Goal: Task Accomplishment & Management: Complete application form

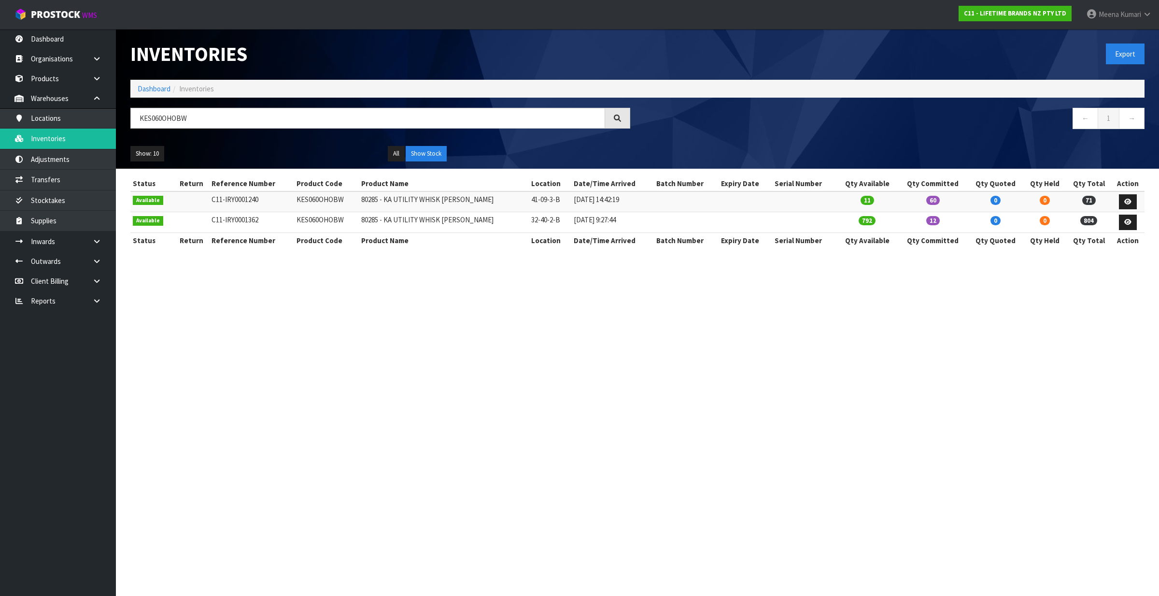
click at [321, 197] on td "KES060OHOBW" at bounding box center [326, 201] width 65 height 21
copy td "KES060OHOBW"
click at [74, 179] on link "Transfers" at bounding box center [58, 180] width 116 height 20
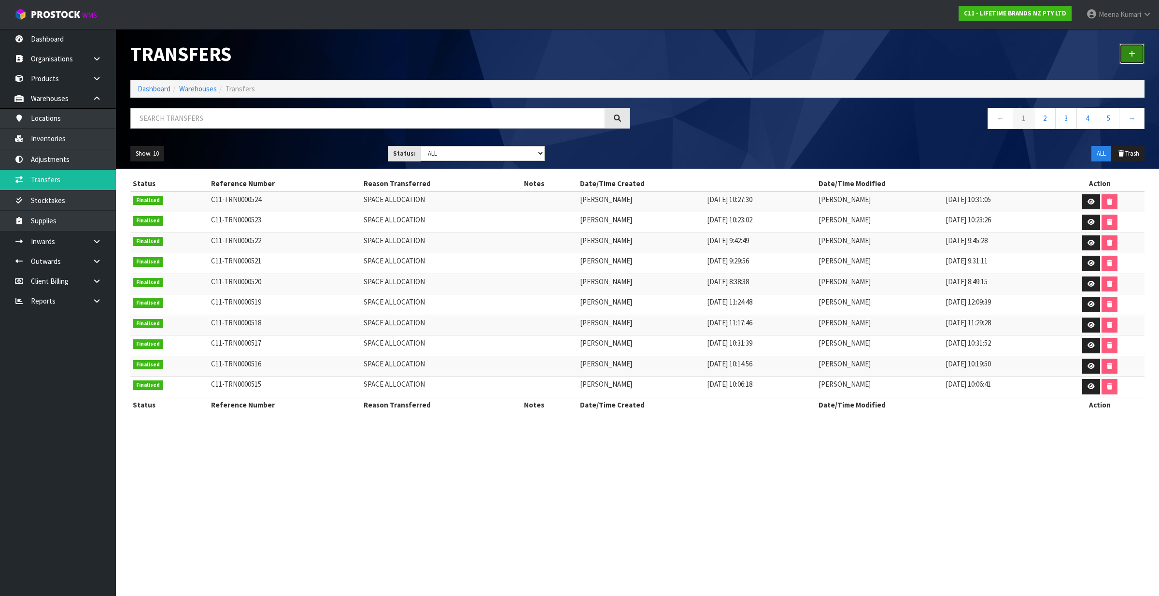
click at [1133, 57] on icon at bounding box center [1132, 53] width 7 height 7
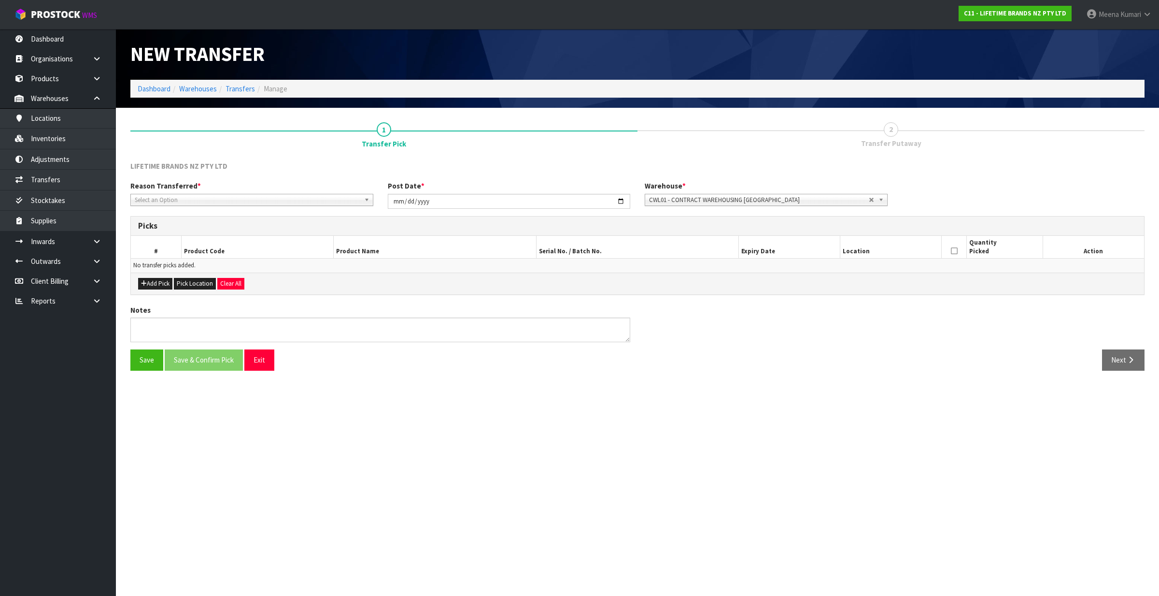
click at [312, 202] on span "Select an Option" at bounding box center [248, 200] width 226 height 12
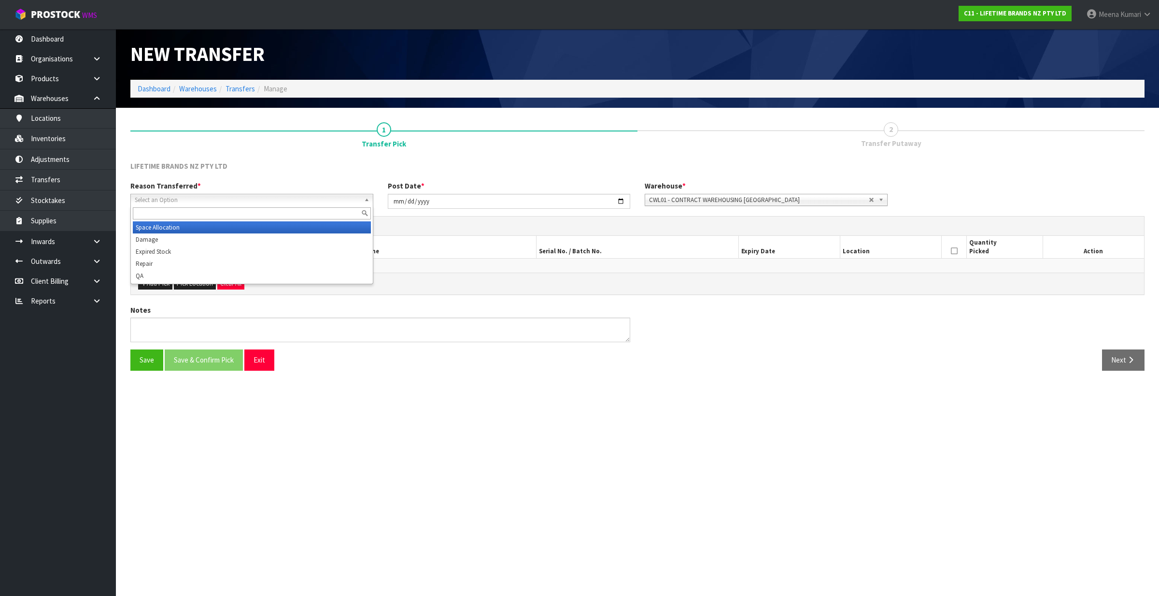
click at [275, 227] on li "Space Allocation" at bounding box center [252, 227] width 238 height 12
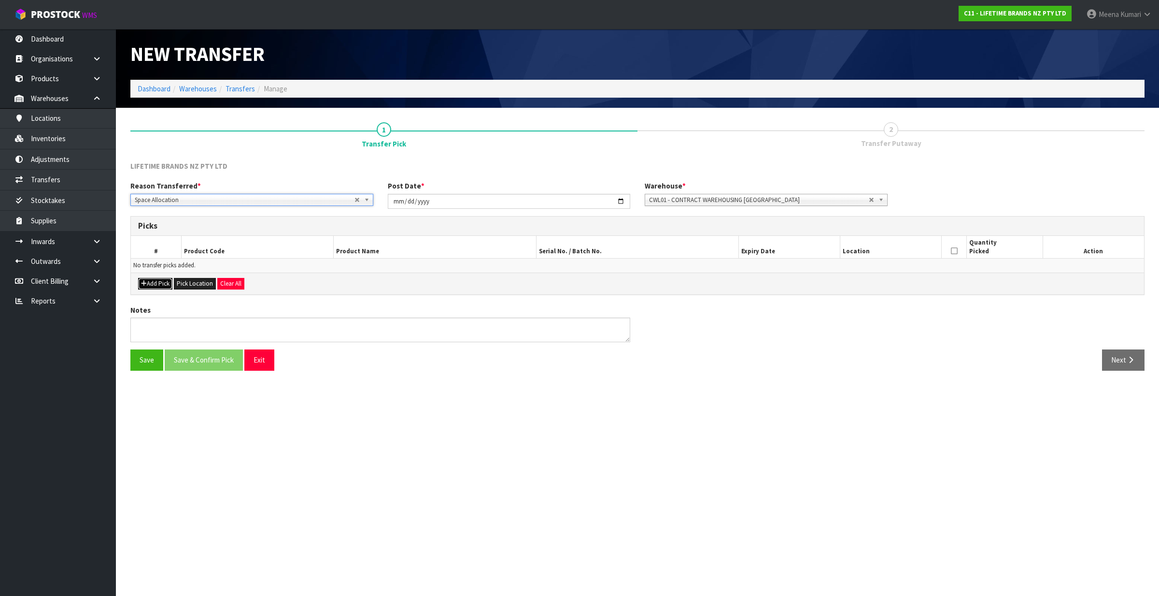
click at [158, 287] on button "Add Pick" at bounding box center [155, 284] width 34 height 12
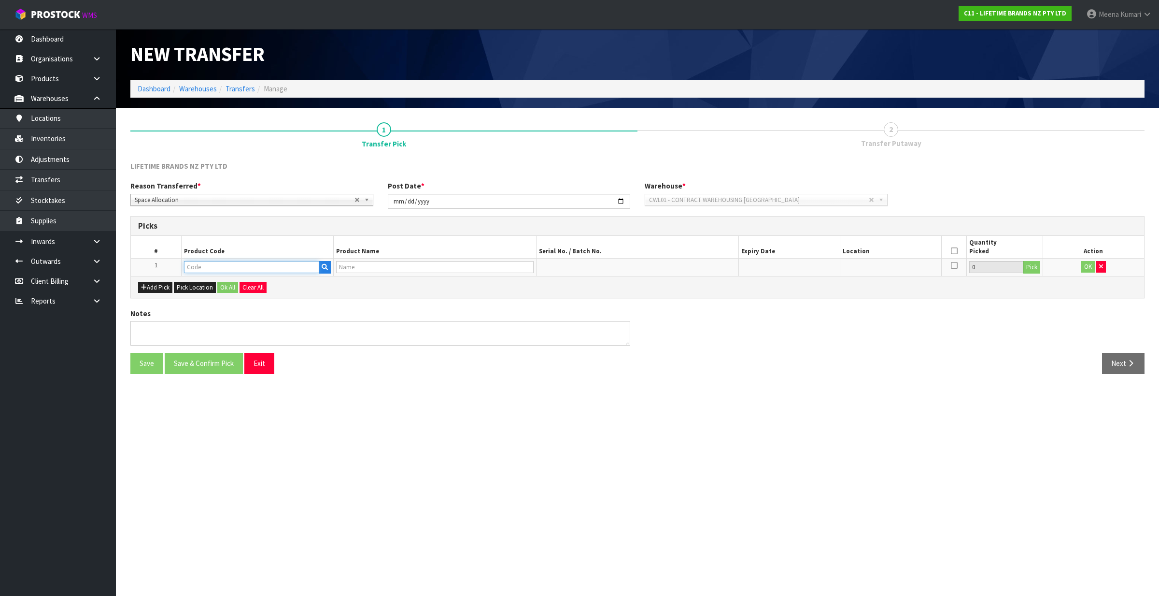
click at [212, 266] on input "text" at bounding box center [251, 267] width 135 height 12
paste input "KES060OHOBW"
type input "KES060OHOBW"
type input "80285 - KA UTILITY WHISK [PERSON_NAME]"
type input "KES060OHOBW"
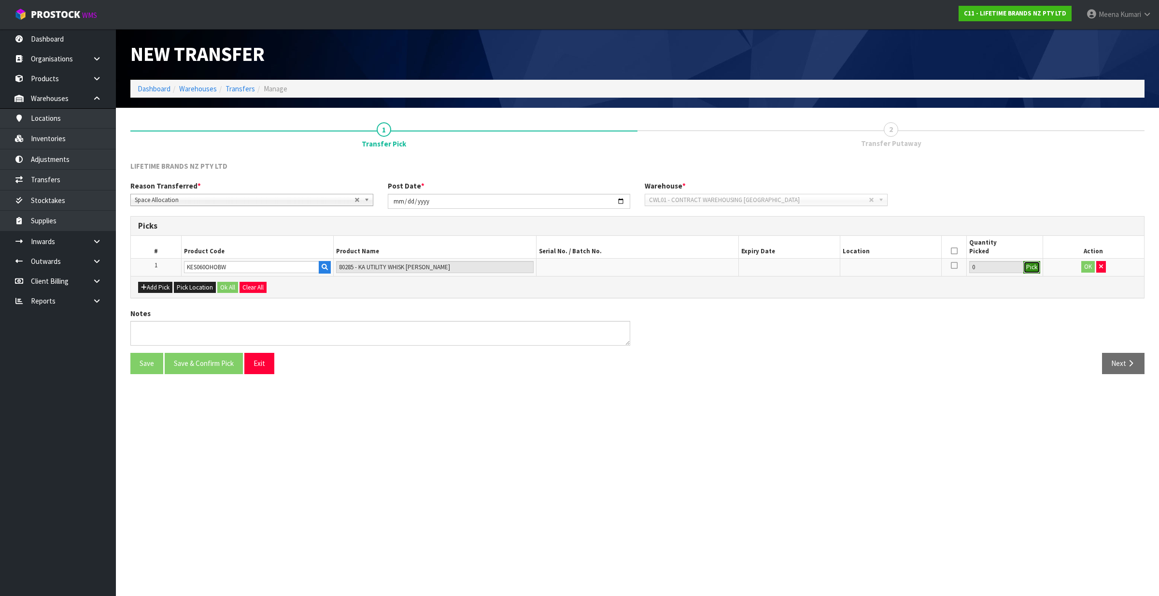
click at [1030, 269] on button "Pick" at bounding box center [1031, 267] width 17 height 13
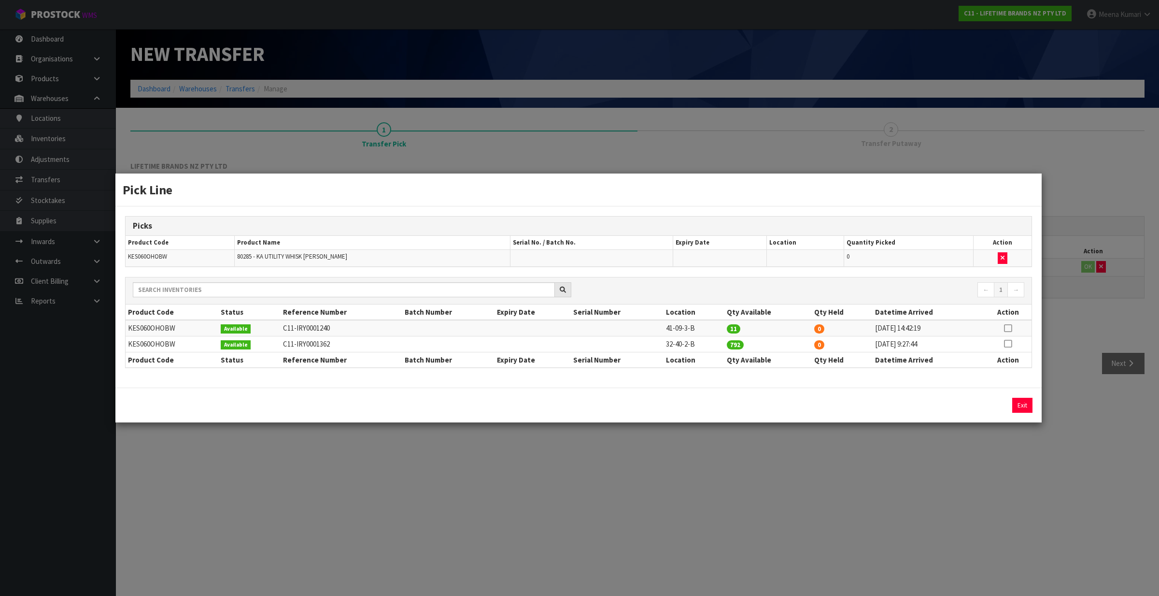
click at [1009, 328] on icon at bounding box center [1008, 328] width 8 height 0
click at [991, 407] on button "Assign Pick" at bounding box center [990, 405] width 40 height 15
type input "11"
click at [1006, 344] on icon at bounding box center [1008, 343] width 8 height 0
click at [983, 409] on button "Assign Pick" at bounding box center [990, 405] width 40 height 15
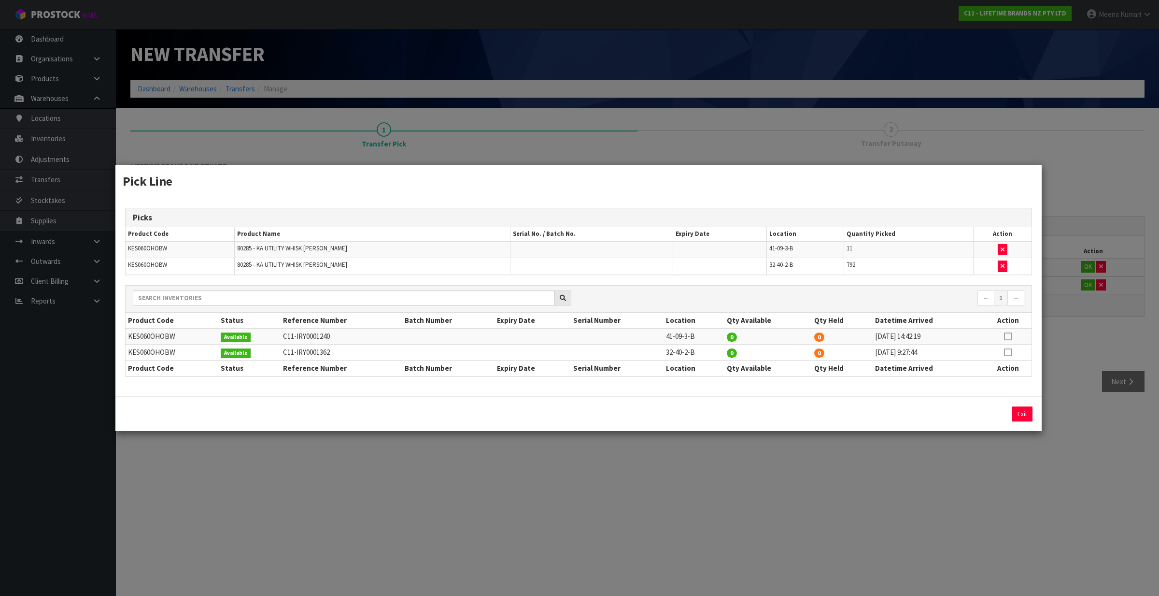
click at [872, 509] on div "Pick Line Picks Product Code Product Name Serial No. / Batch No. Expiry Date Lo…" at bounding box center [579, 298] width 1159 height 596
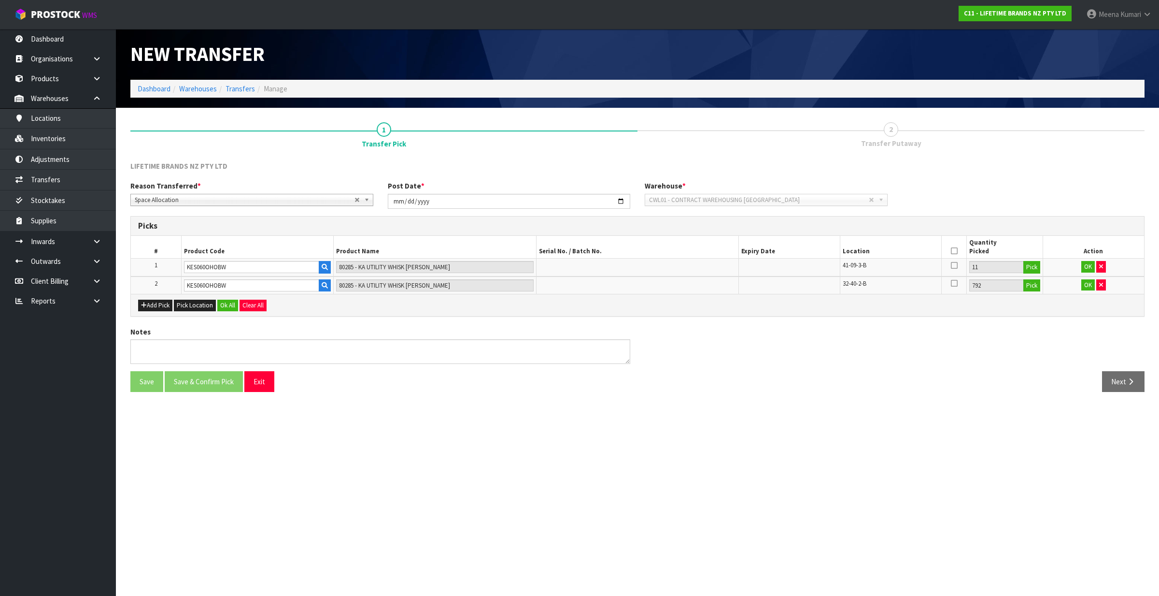
click at [954, 251] on icon at bounding box center [954, 251] width 7 height 0
click at [1087, 267] on button "OK" at bounding box center [1088, 267] width 14 height 12
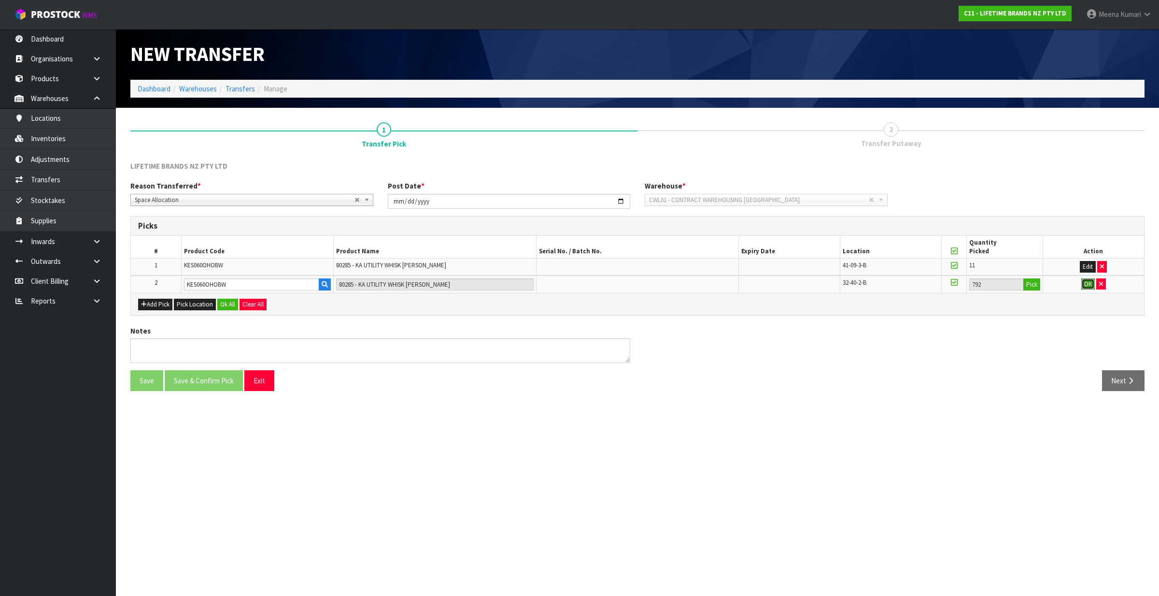
click at [1091, 284] on button "OK" at bounding box center [1088, 284] width 14 height 12
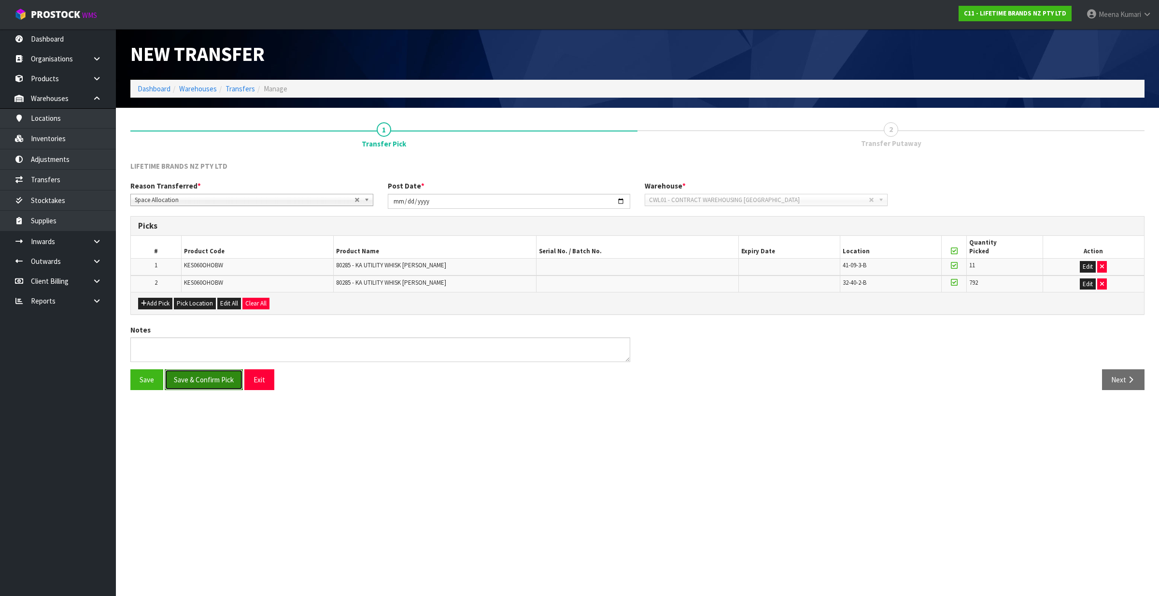
click at [204, 382] on button "Save & Confirm Pick" at bounding box center [204, 379] width 78 height 21
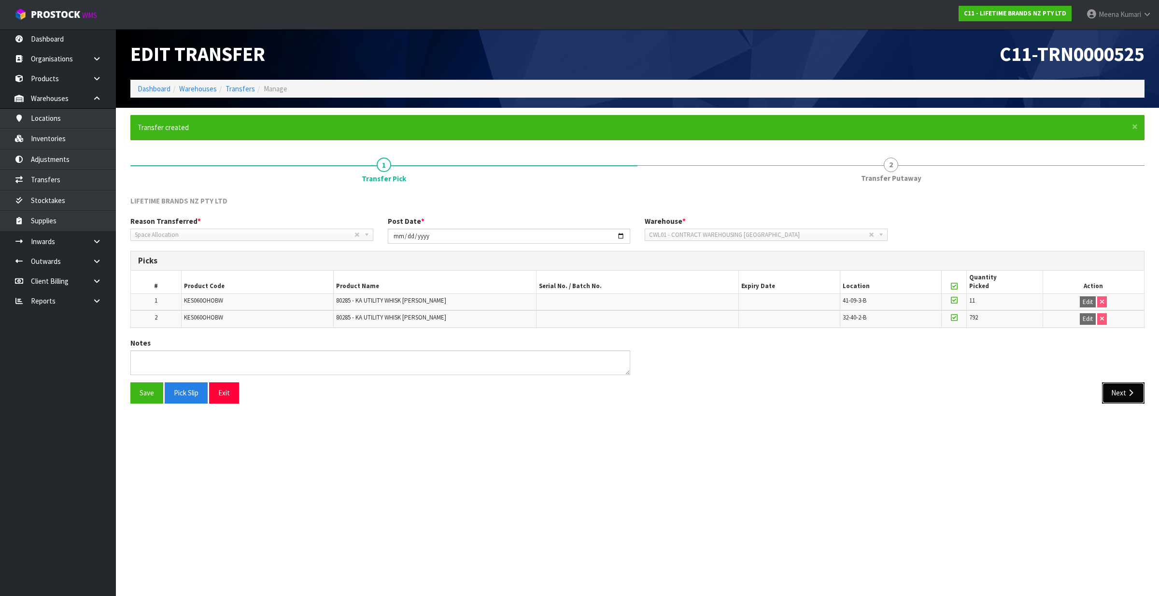
click at [1126, 396] on icon "button" at bounding box center [1130, 392] width 9 height 7
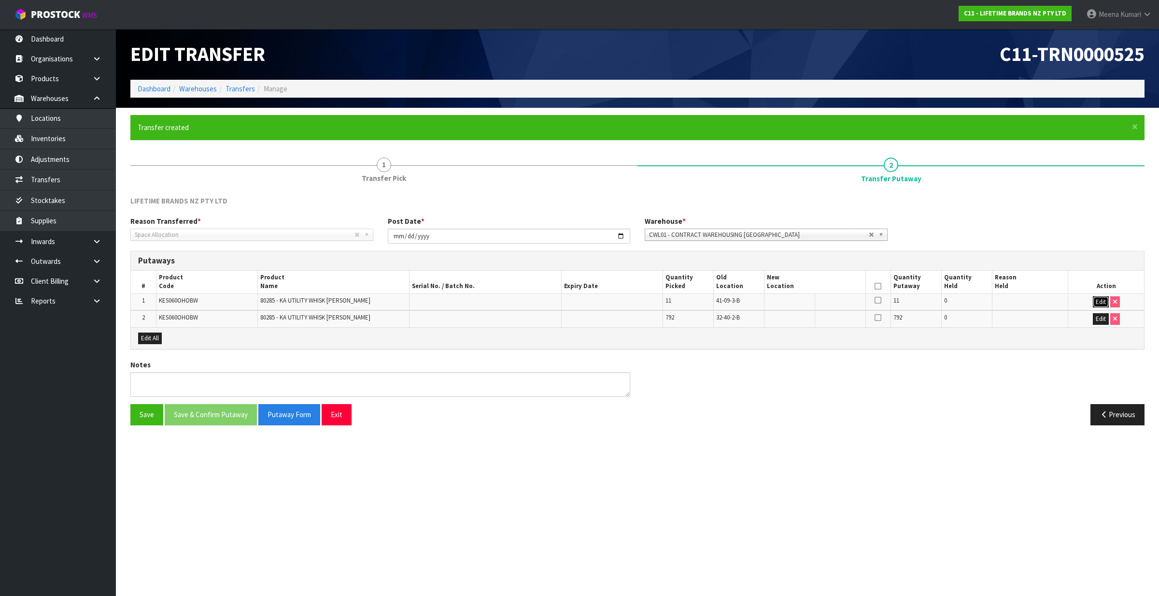
click at [1104, 298] on button "Edit" at bounding box center [1101, 302] width 16 height 12
click at [1100, 319] on button "Edit" at bounding box center [1101, 320] width 16 height 12
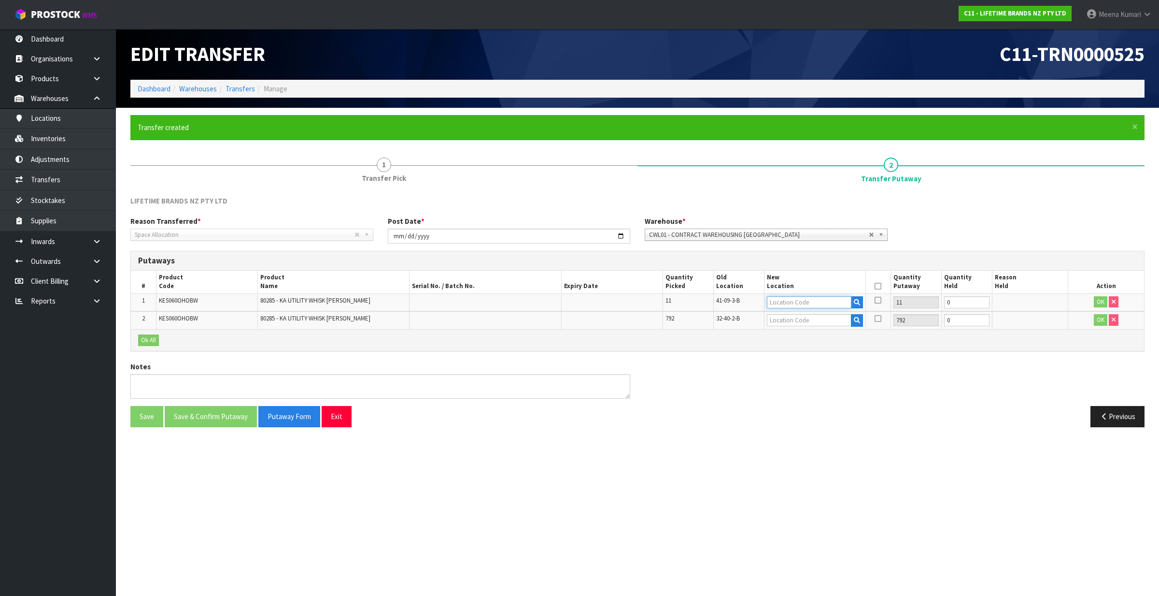
click at [795, 301] on input "text" at bounding box center [809, 302] width 85 height 12
drag, startPoint x: 800, startPoint y: 298, endPoint x: 729, endPoint y: 302, distance: 71.1
click at [729, 302] on tr "1 KES060OHOBW 80285 - KA UTILITY WHISK [PERSON_NAME] 11 41-09-3-B 39-32-3-A 11 …" at bounding box center [637, 302] width 1013 height 18
type input "39-32-3-A"
click at [779, 325] on input "text" at bounding box center [809, 320] width 85 height 12
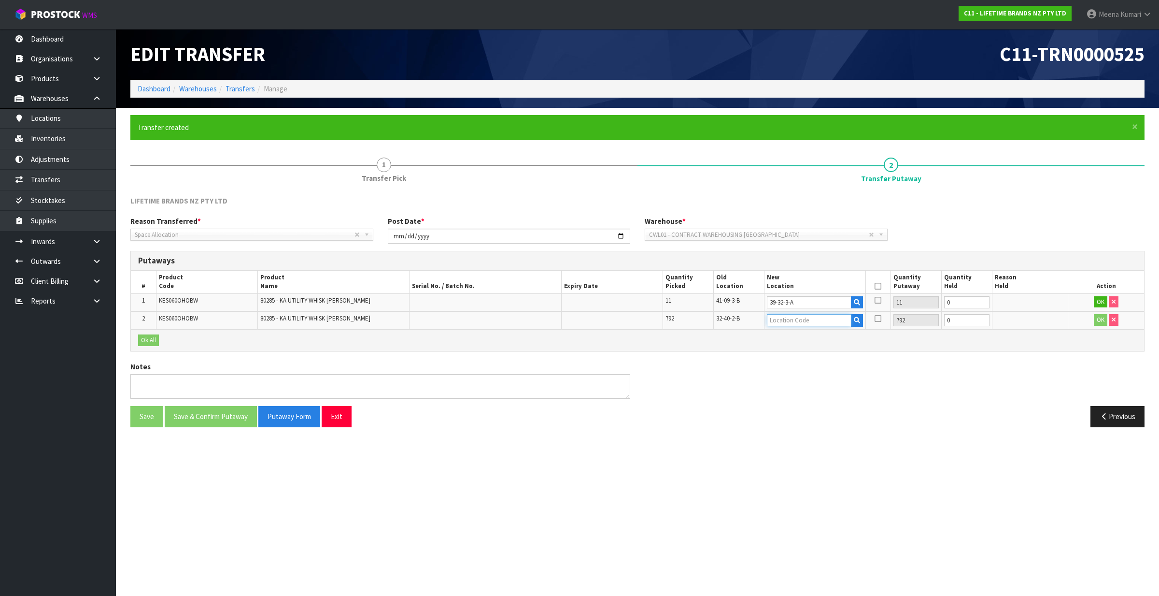
paste input "39-32-3-A"
type input "39-32-3-A"
click at [1098, 300] on button "OK" at bounding box center [1101, 302] width 14 height 12
click at [1100, 320] on button "OK" at bounding box center [1101, 319] width 14 height 12
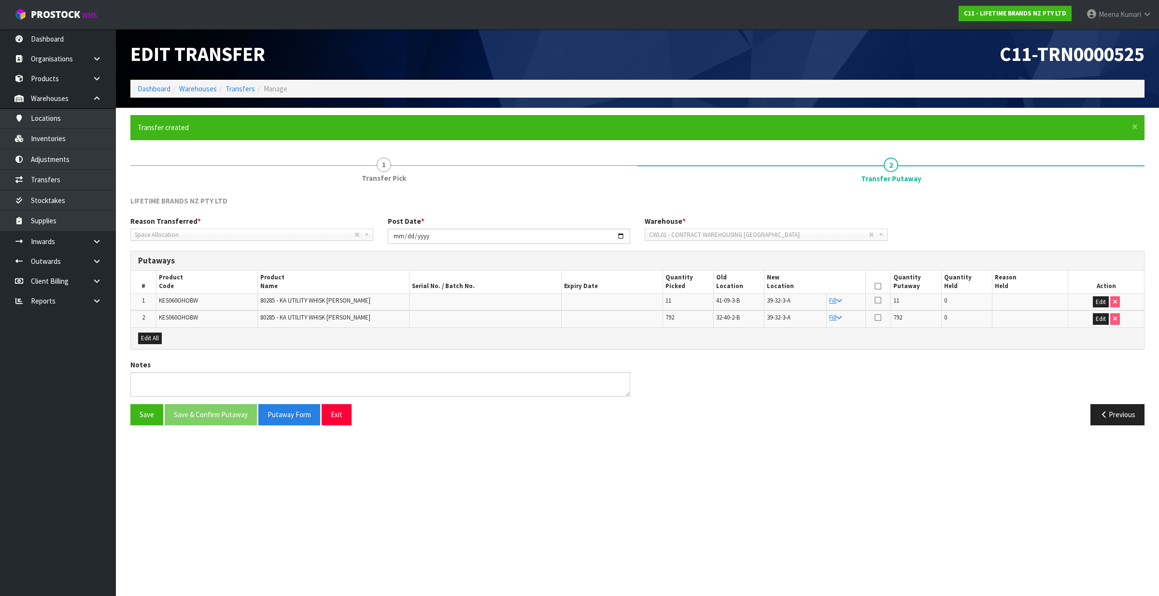
click at [881, 283] on th at bounding box center [878, 281] width 25 height 23
click at [878, 286] on icon at bounding box center [878, 286] width 7 height 0
click at [196, 414] on button "Save & Confirm Putaway" at bounding box center [211, 414] width 92 height 21
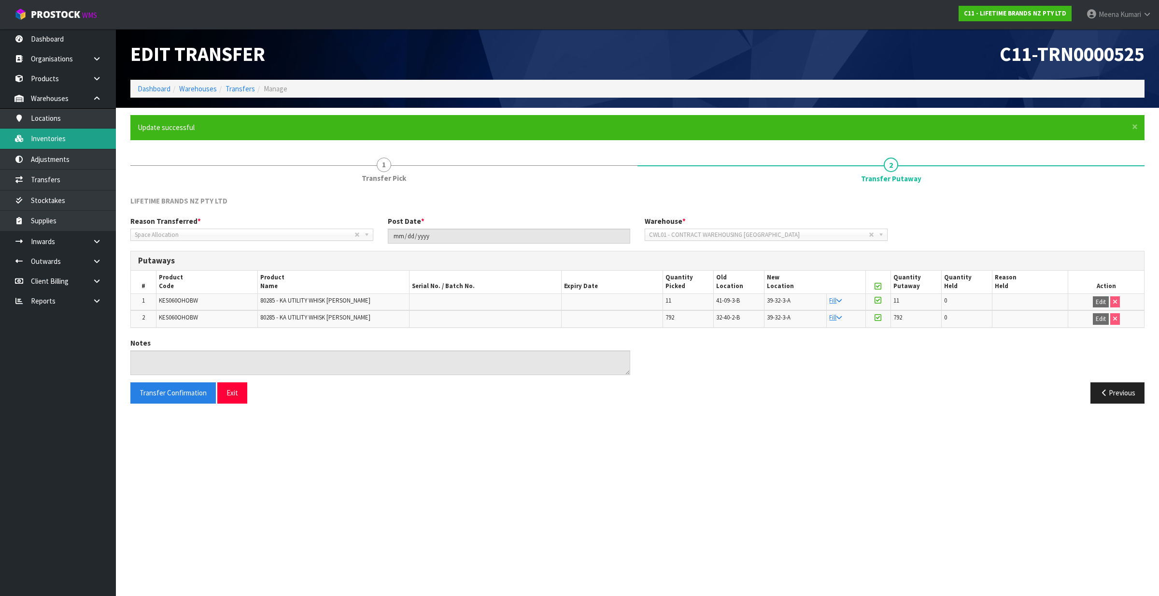
click at [71, 145] on link "Inventories" at bounding box center [58, 138] width 116 height 20
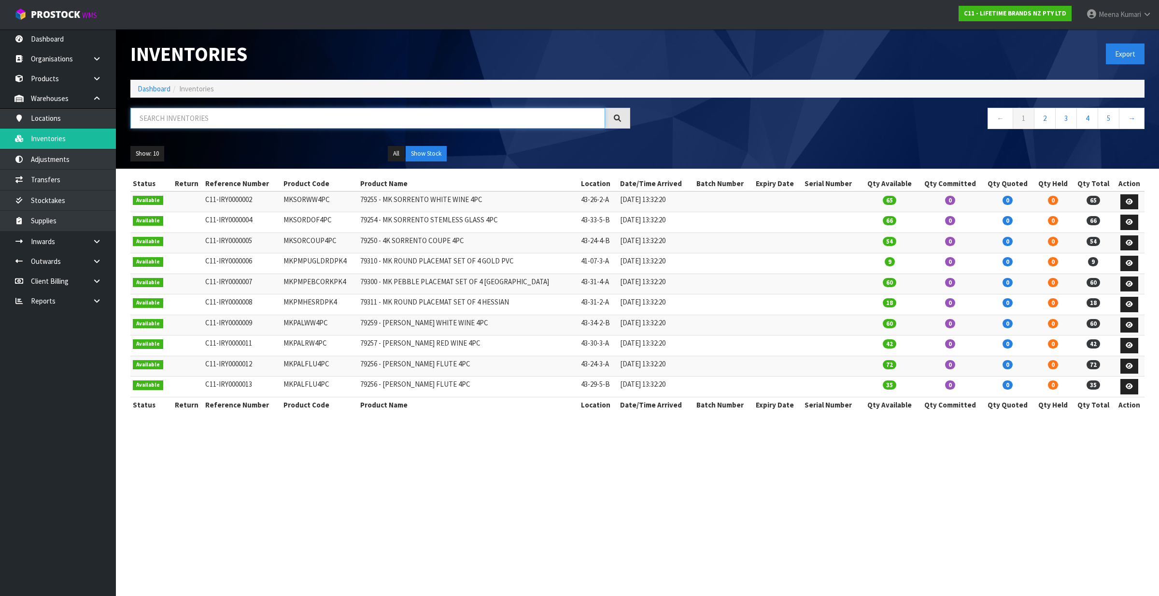
click at [253, 122] on input "text" at bounding box center [367, 118] width 475 height 21
paste input "KES001OHOBW"
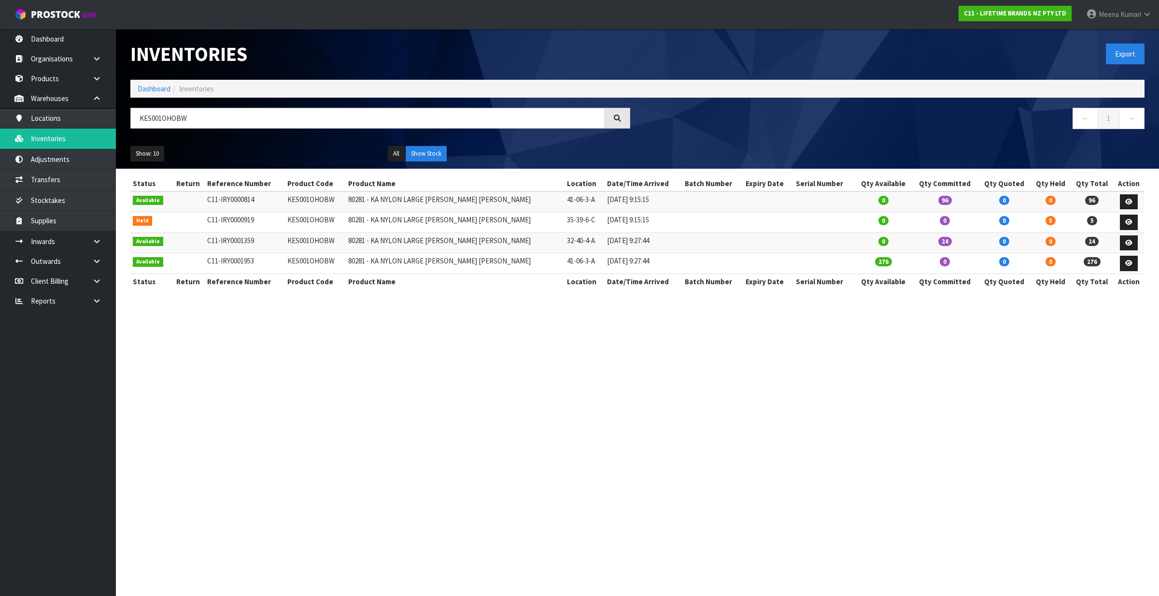
click at [230, 105] on div "Inventories Export Dashboard Inventories KES001OHOBW ← 1 → Show: 10 5 10 25 50 …" at bounding box center [637, 99] width 1029 height 140
click at [224, 117] on input "KES001OHOBW" at bounding box center [367, 118] width 475 height 21
click at [223, 120] on input "KES001OHOBW" at bounding box center [367, 118] width 475 height 21
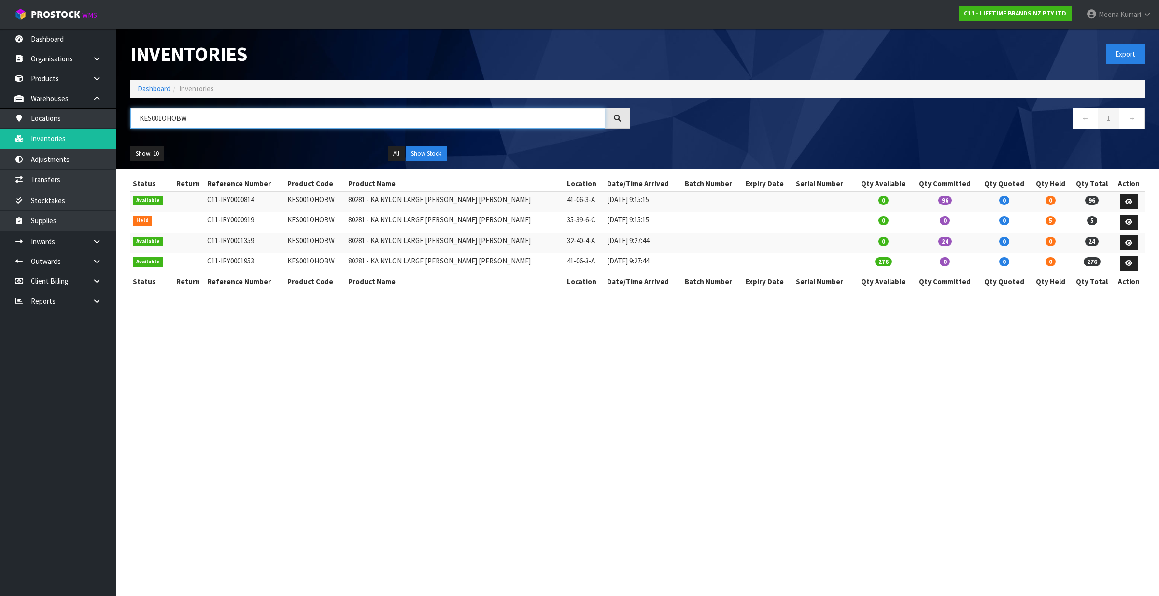
click at [223, 120] on input "KES001OHOBW" at bounding box center [367, 118] width 475 height 21
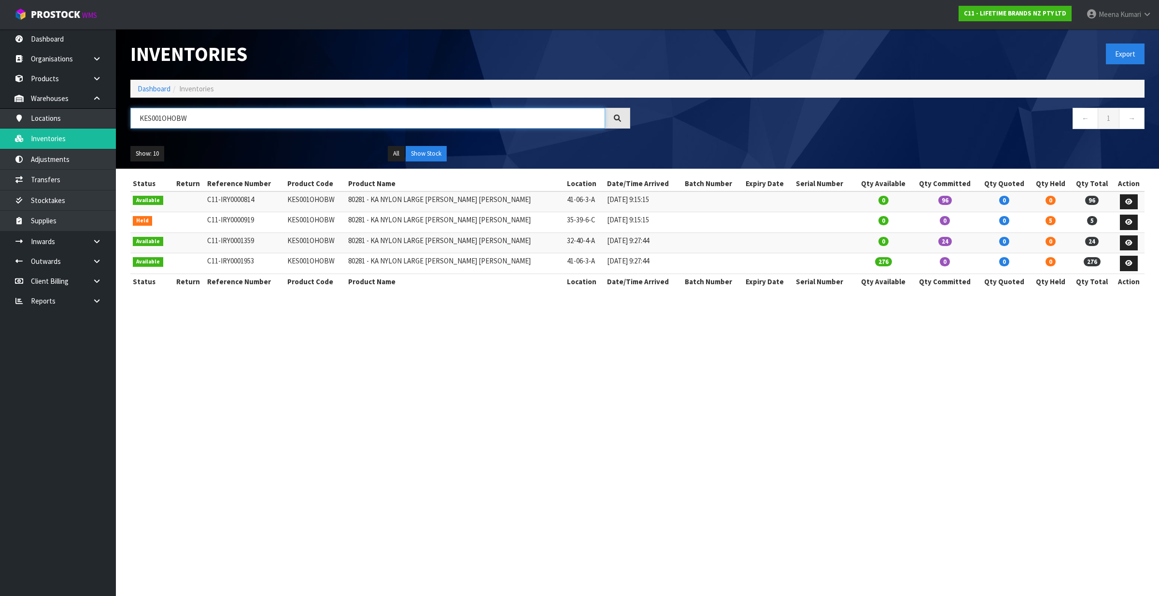
paste input "60OHOBW"
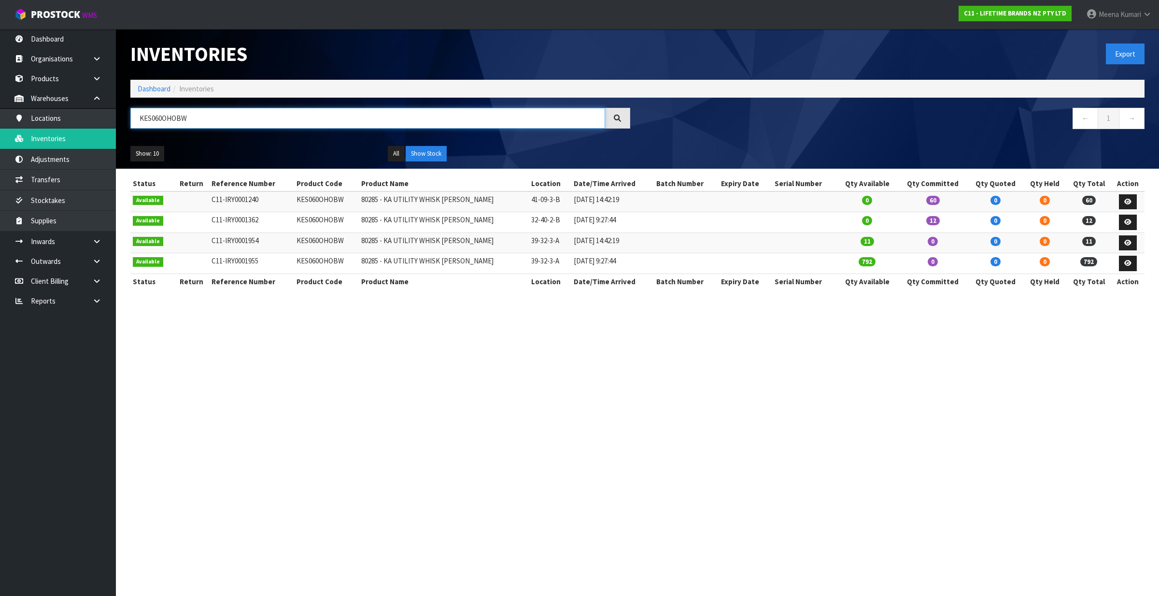
click at [221, 122] on input "KES060OHOBW" at bounding box center [367, 118] width 475 height 21
paste input "01OHOBW"
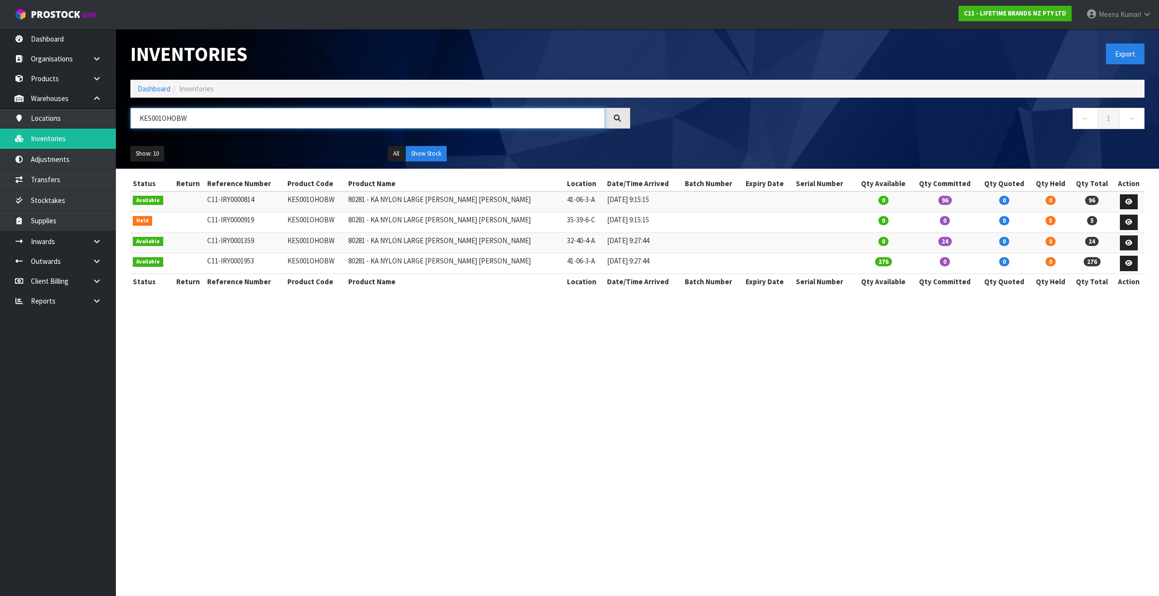
click at [199, 117] on input "KES001OHOBW" at bounding box center [367, 118] width 475 height 21
paste input "CMCHB42SH"
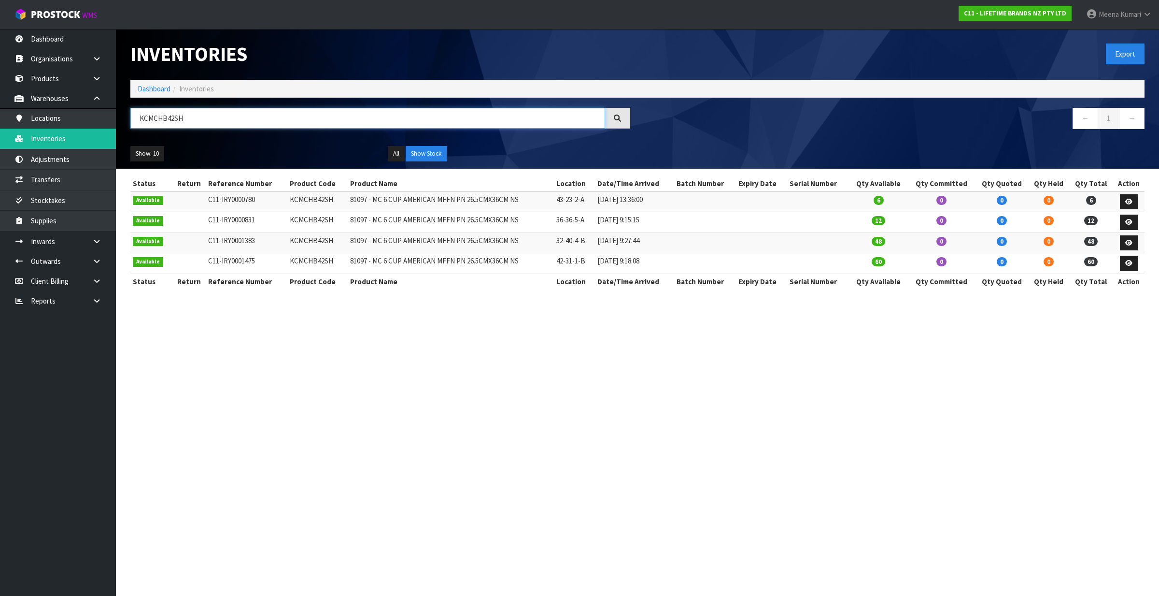
type input "KCMCHB42SH"
click at [108, 261] on link at bounding box center [100, 261] width 31 height 20
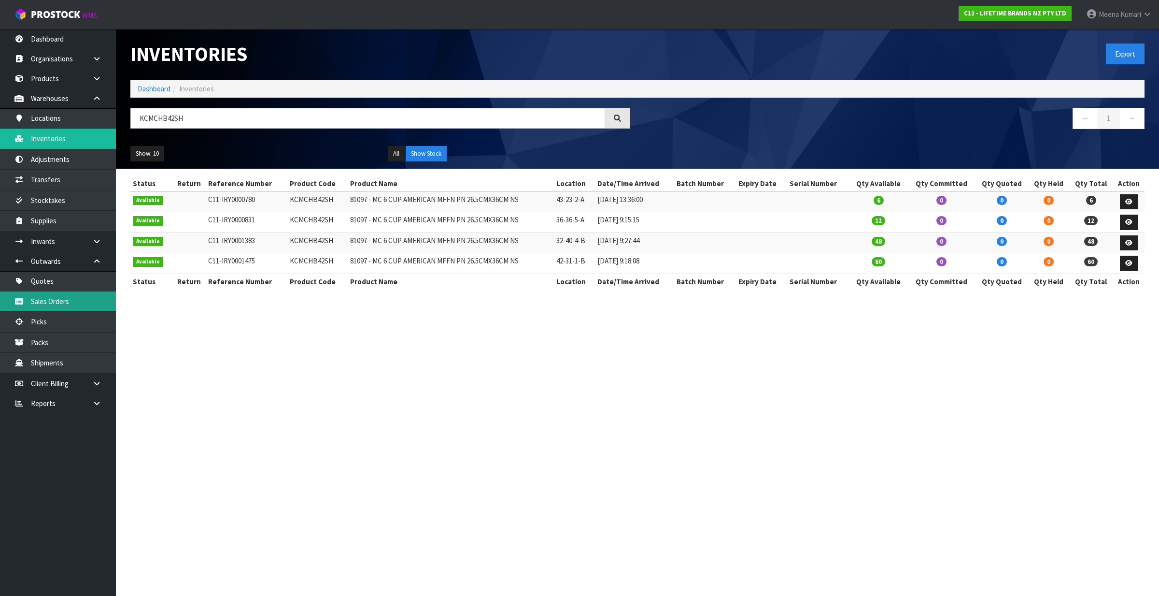
click at [97, 303] on link "Sales Orders" at bounding box center [58, 301] width 116 height 20
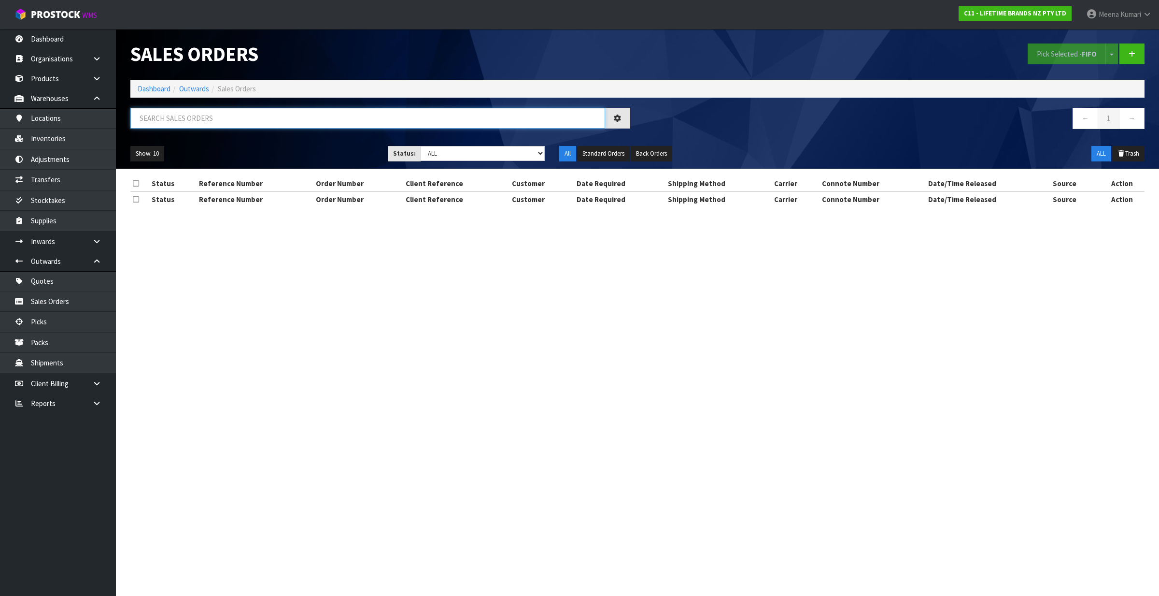
click at [237, 122] on input "text" at bounding box center [367, 118] width 475 height 21
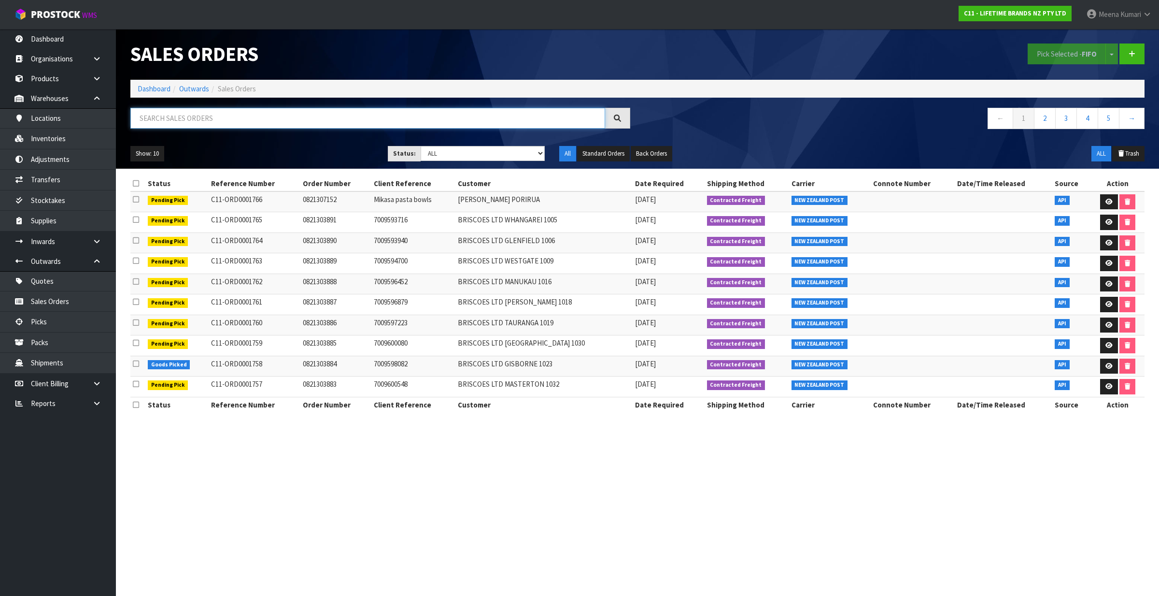
paste input "KCMCHB42SH"
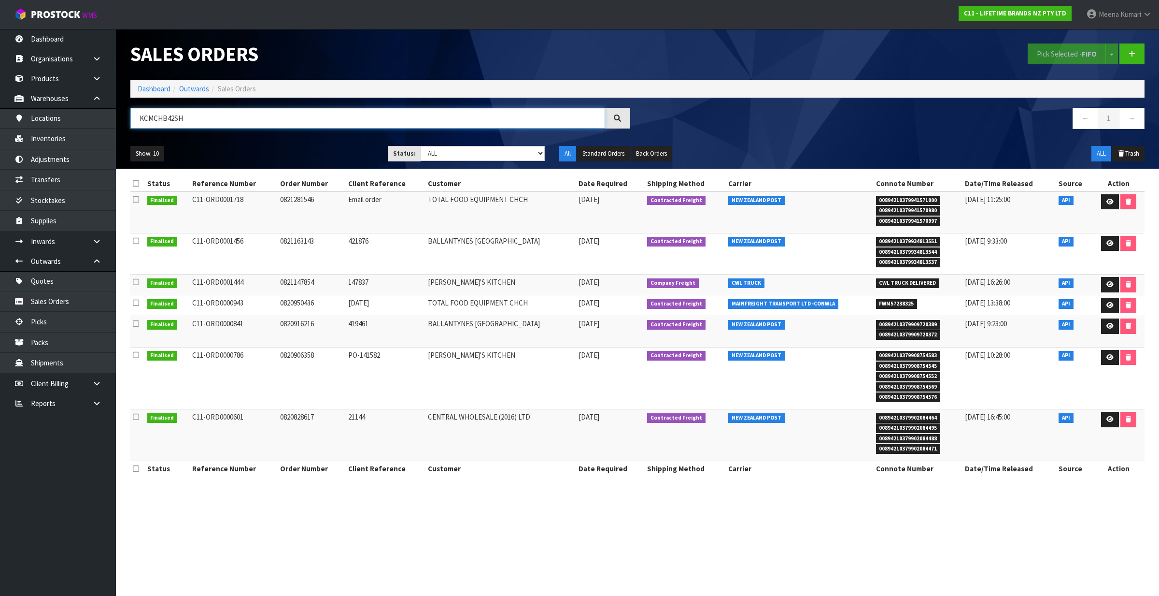
type input "KCMCHB42SH"
